Goal: Find contact information: Find contact information

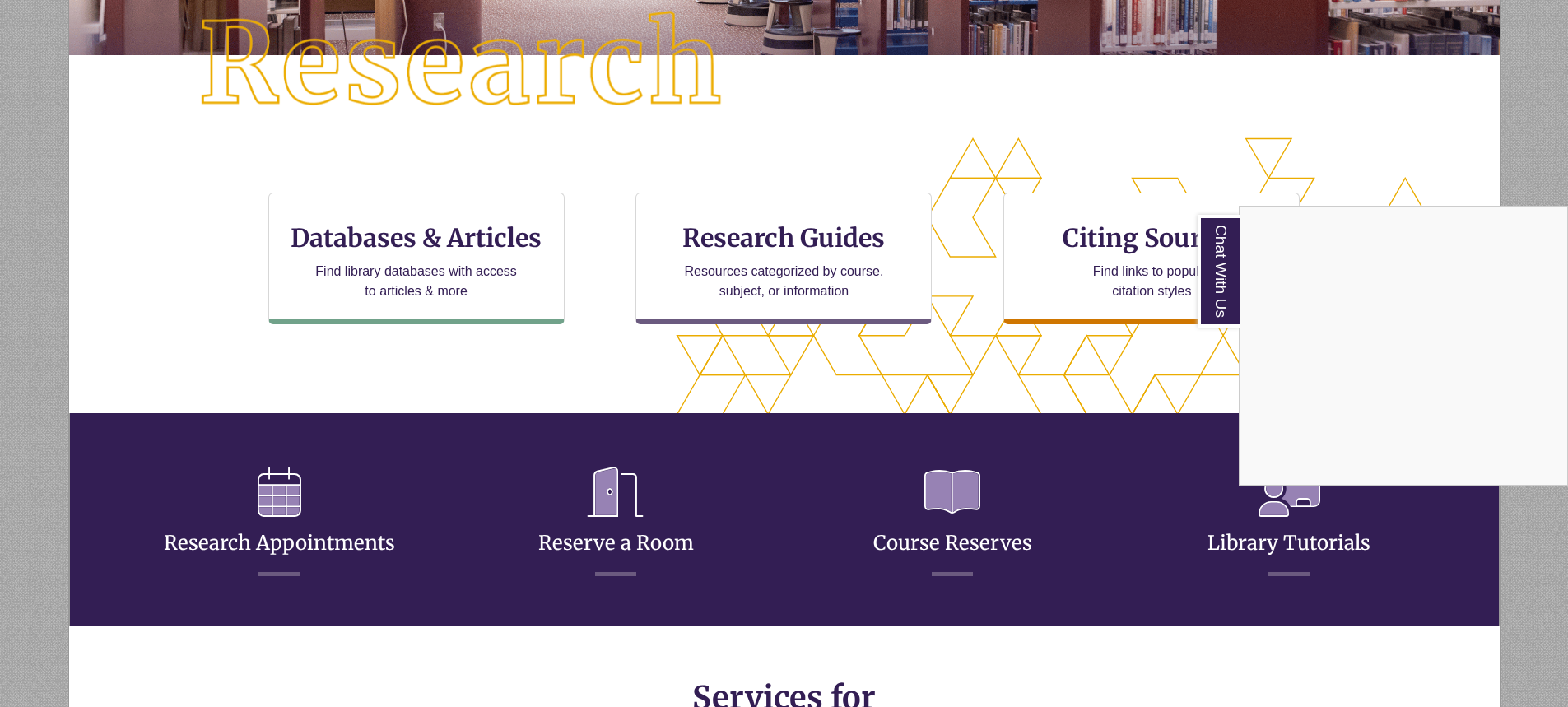
scroll to position [412, 0]
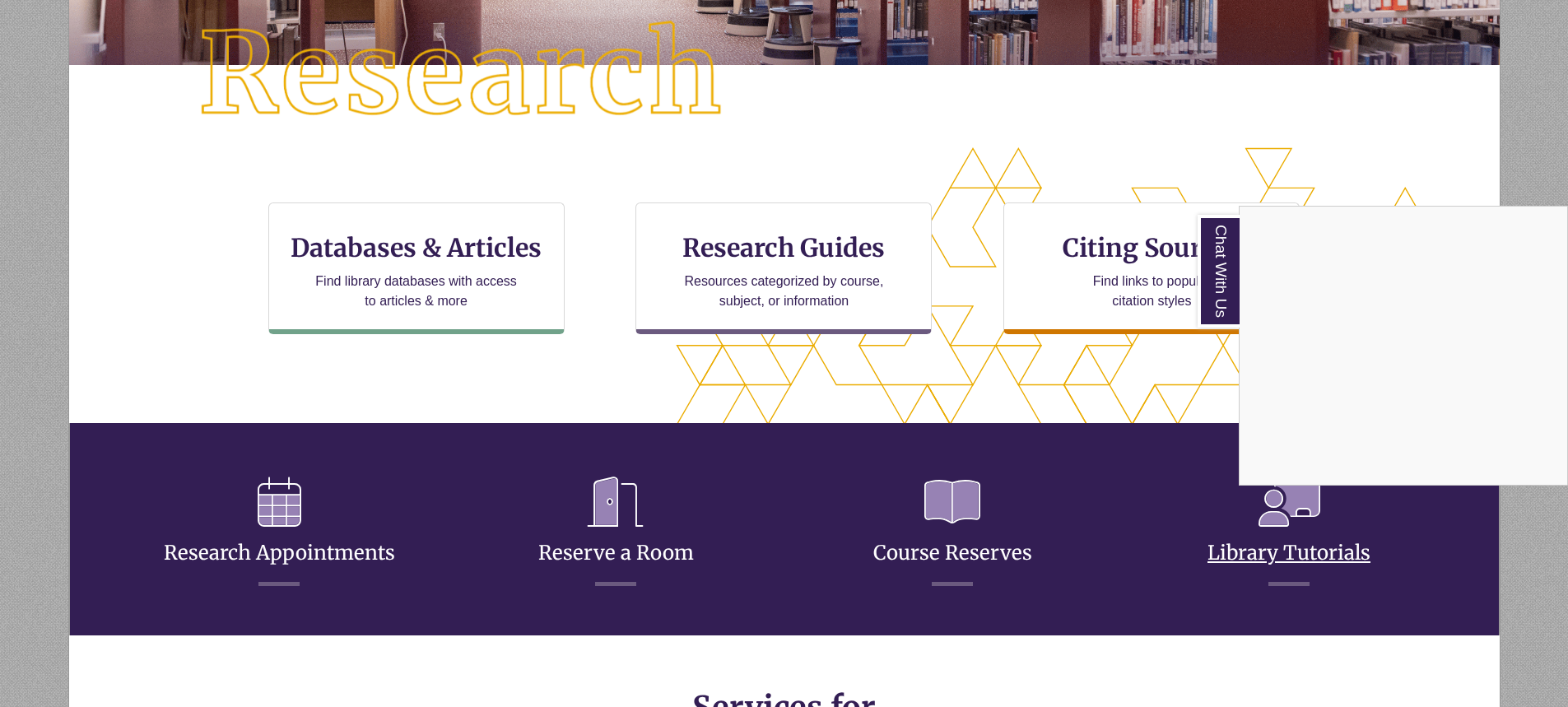
click at [1279, 558] on div "Chat With Us" at bounding box center [784, 354] width 1568 height 707
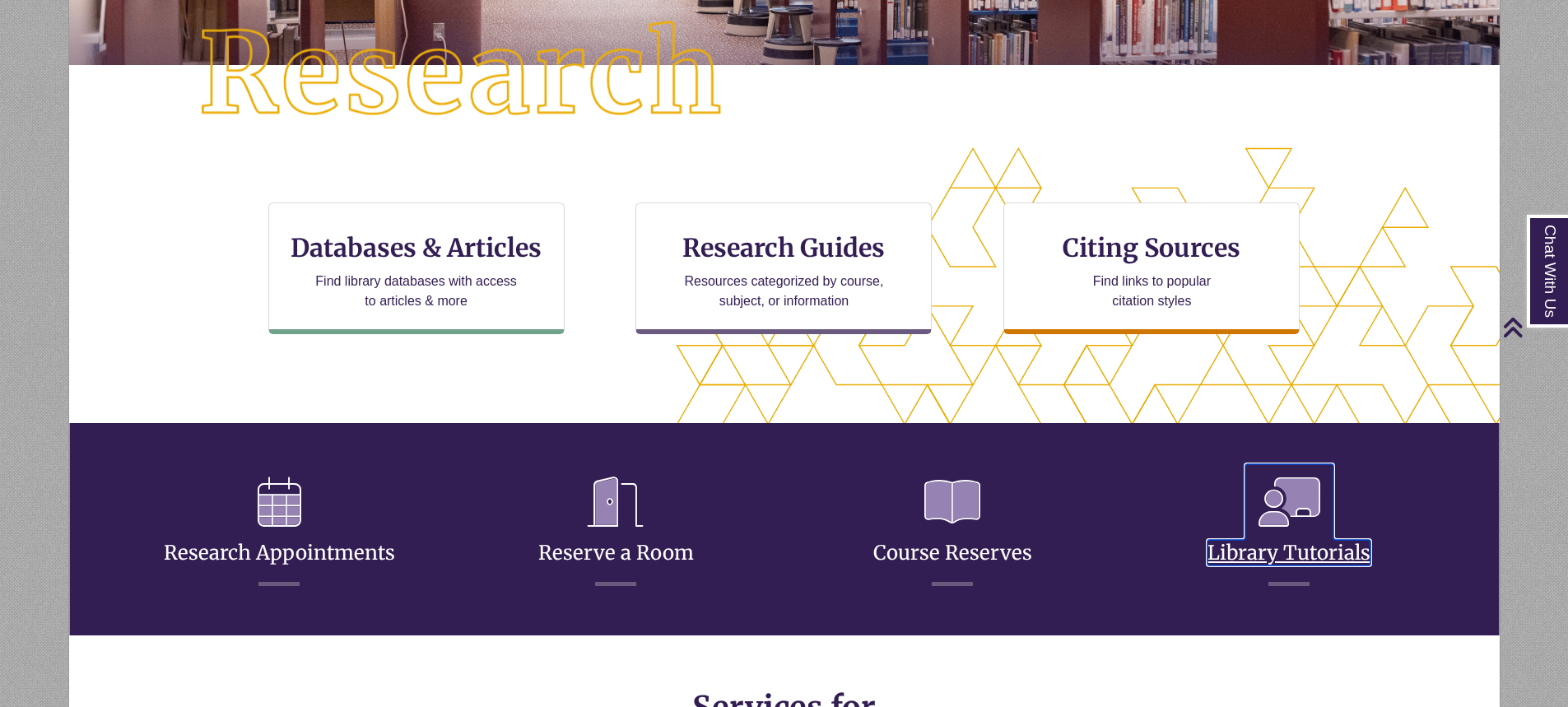
click at [1268, 554] on link "Library Tutorials" at bounding box center [1288, 533] width 163 height 65
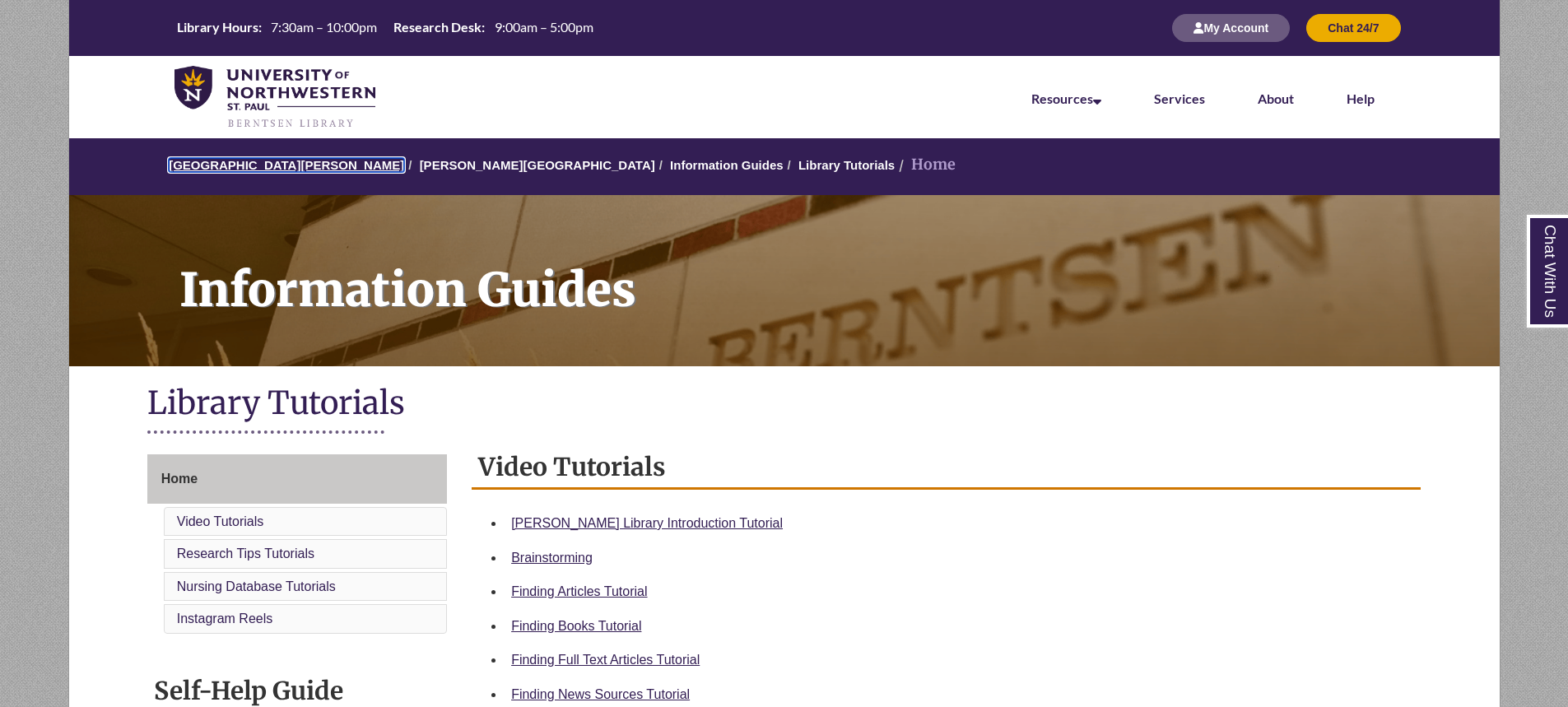
click at [256, 167] on link "[GEOGRAPHIC_DATA][PERSON_NAME]" at bounding box center [286, 165] width 235 height 14
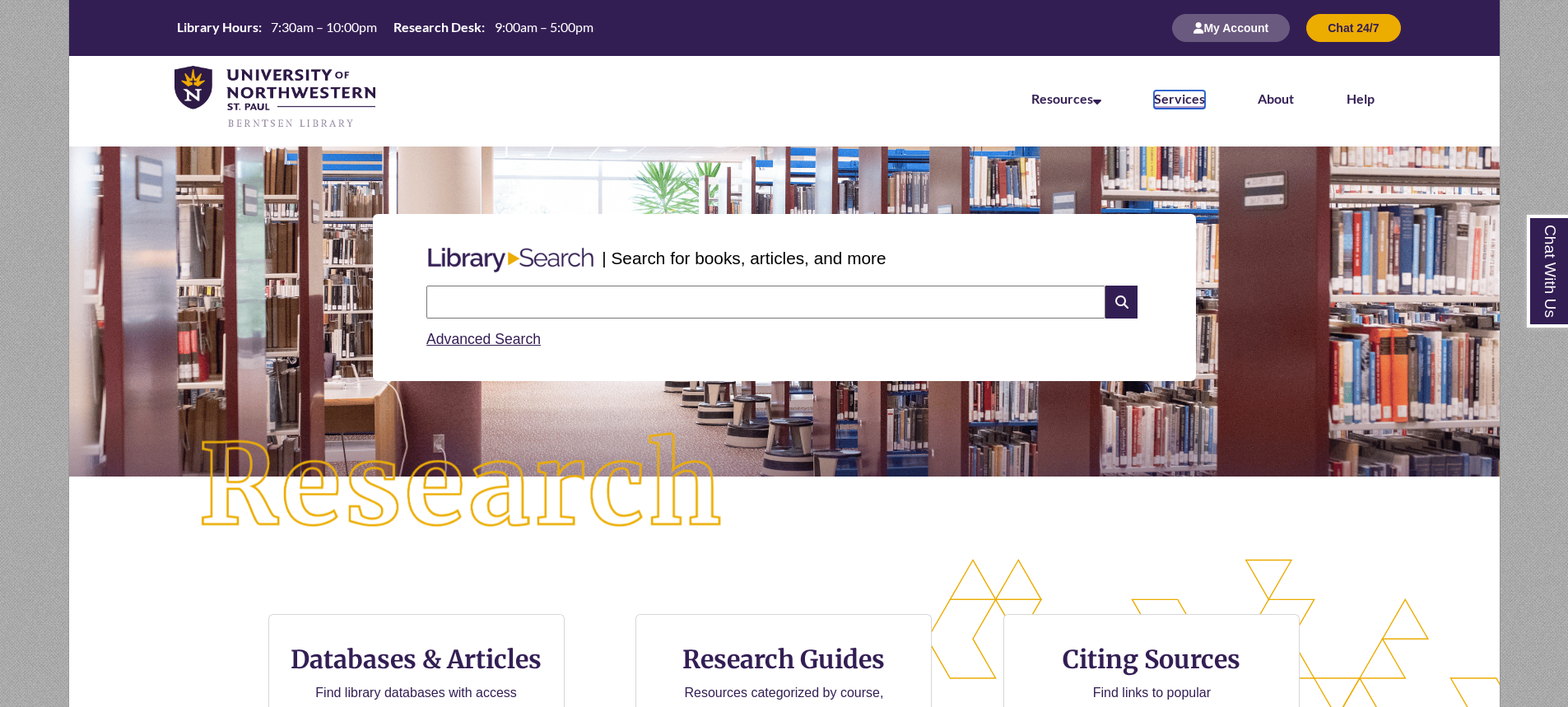
click at [1172, 102] on link "Services" at bounding box center [1179, 100] width 51 height 19
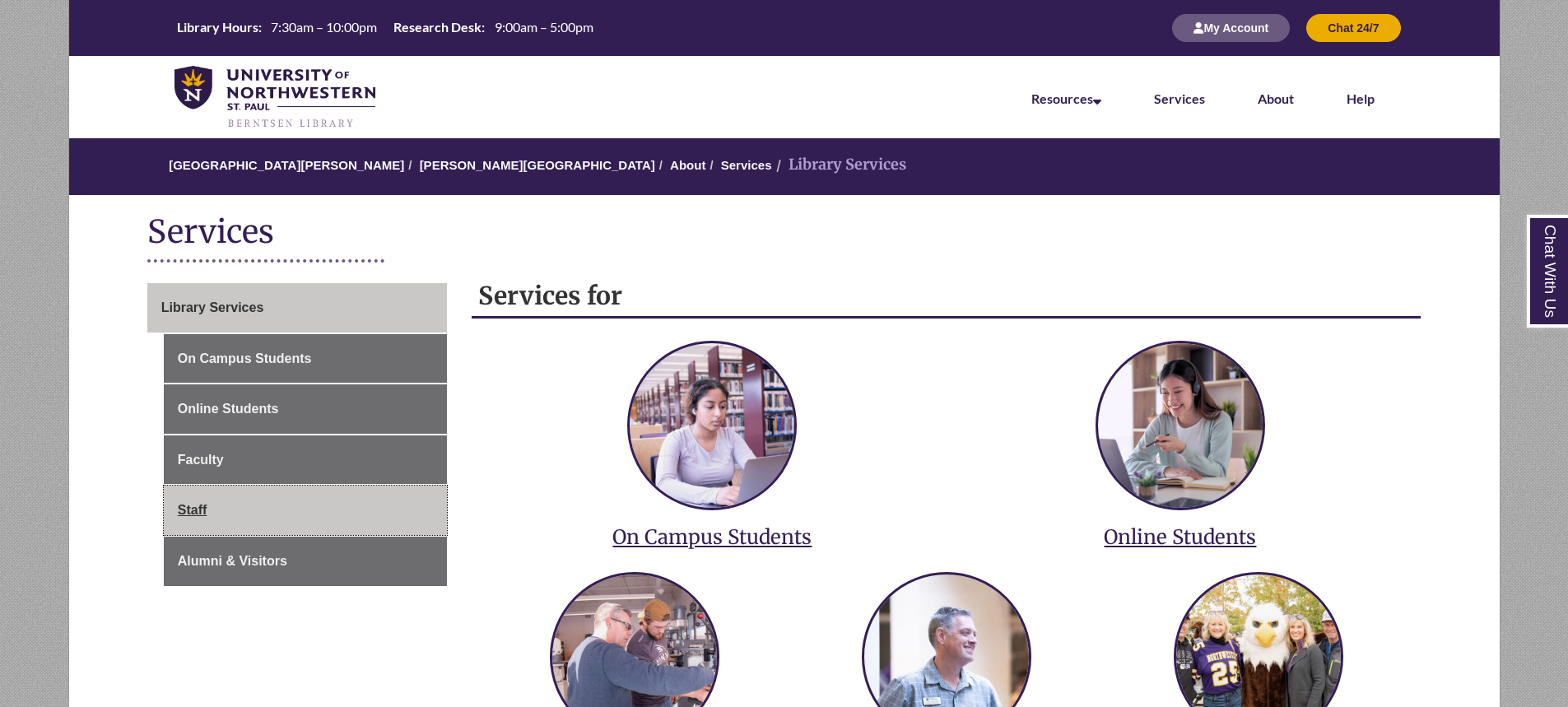
click at [226, 504] on link "Staff" at bounding box center [305, 510] width 283 height 49
